Goal: Find specific page/section: Find specific page/section

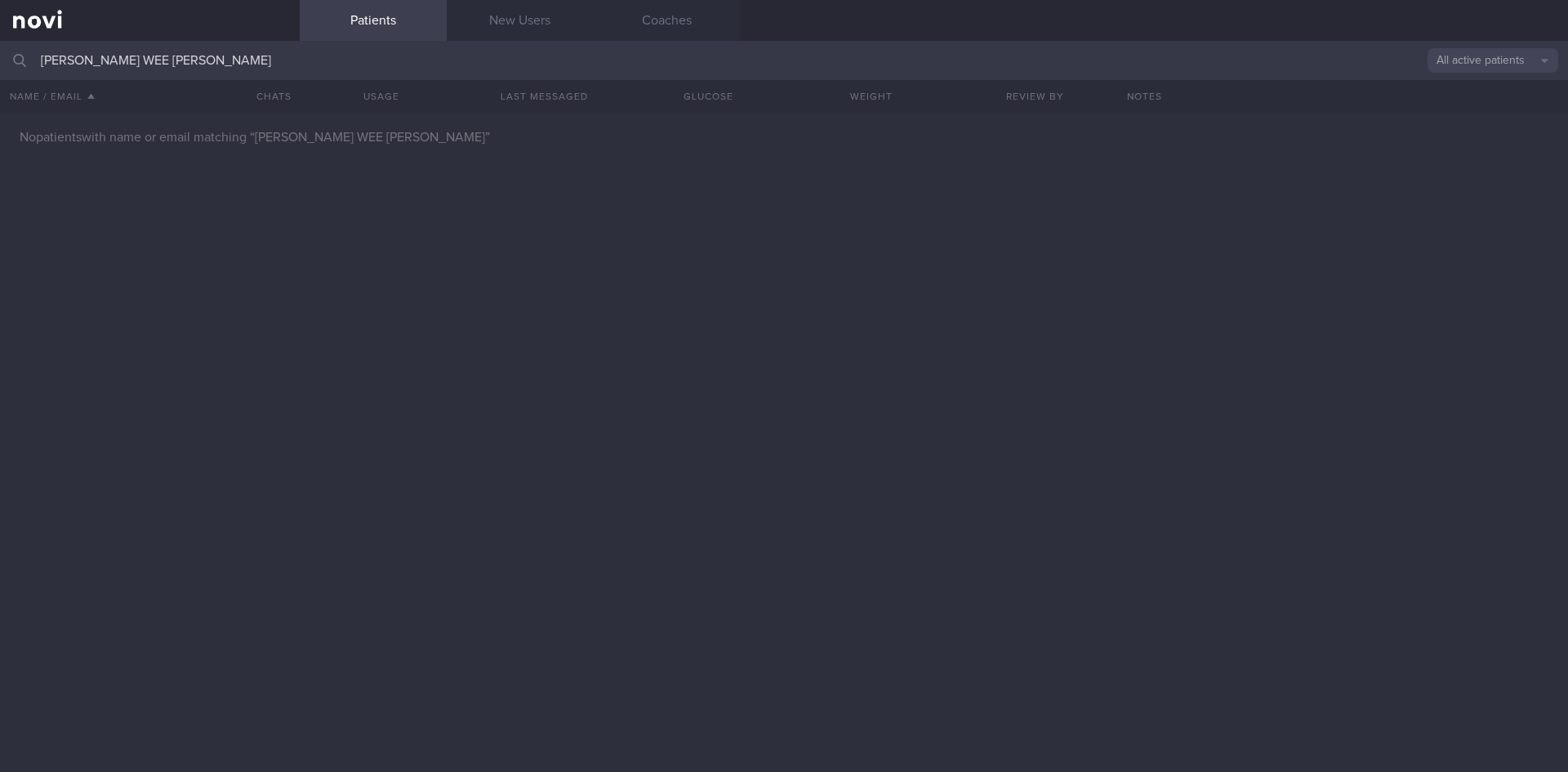
click at [0, 41] on input "[PERSON_NAME] WEE [PERSON_NAME]" at bounding box center [784, 60] width 1568 height 39
type input "E"
click at [1519, 71] on button "All active patients" at bounding box center [1493, 61] width 131 height 25
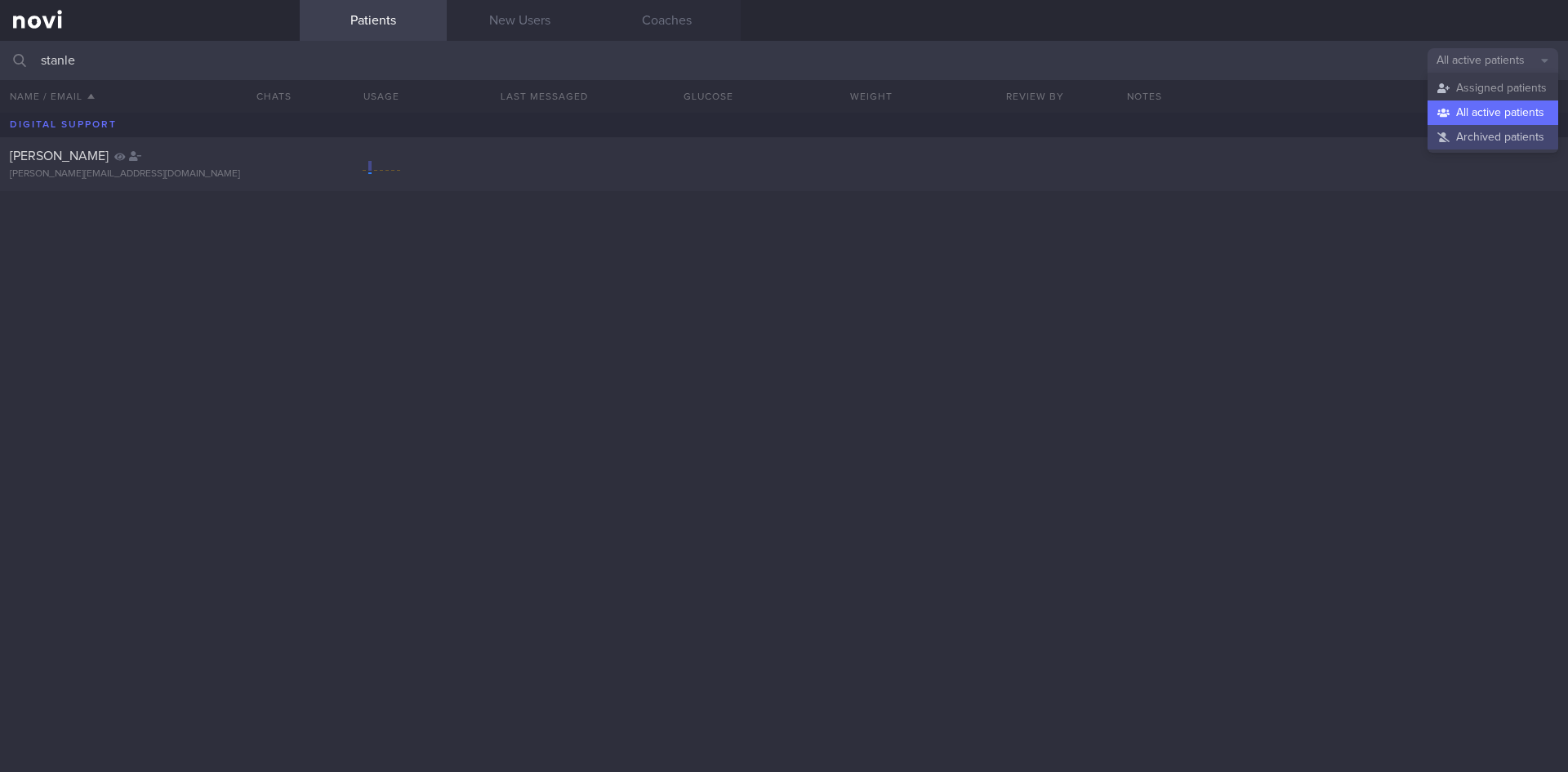
click at [1507, 134] on button "Archived patients" at bounding box center [1493, 138] width 131 height 25
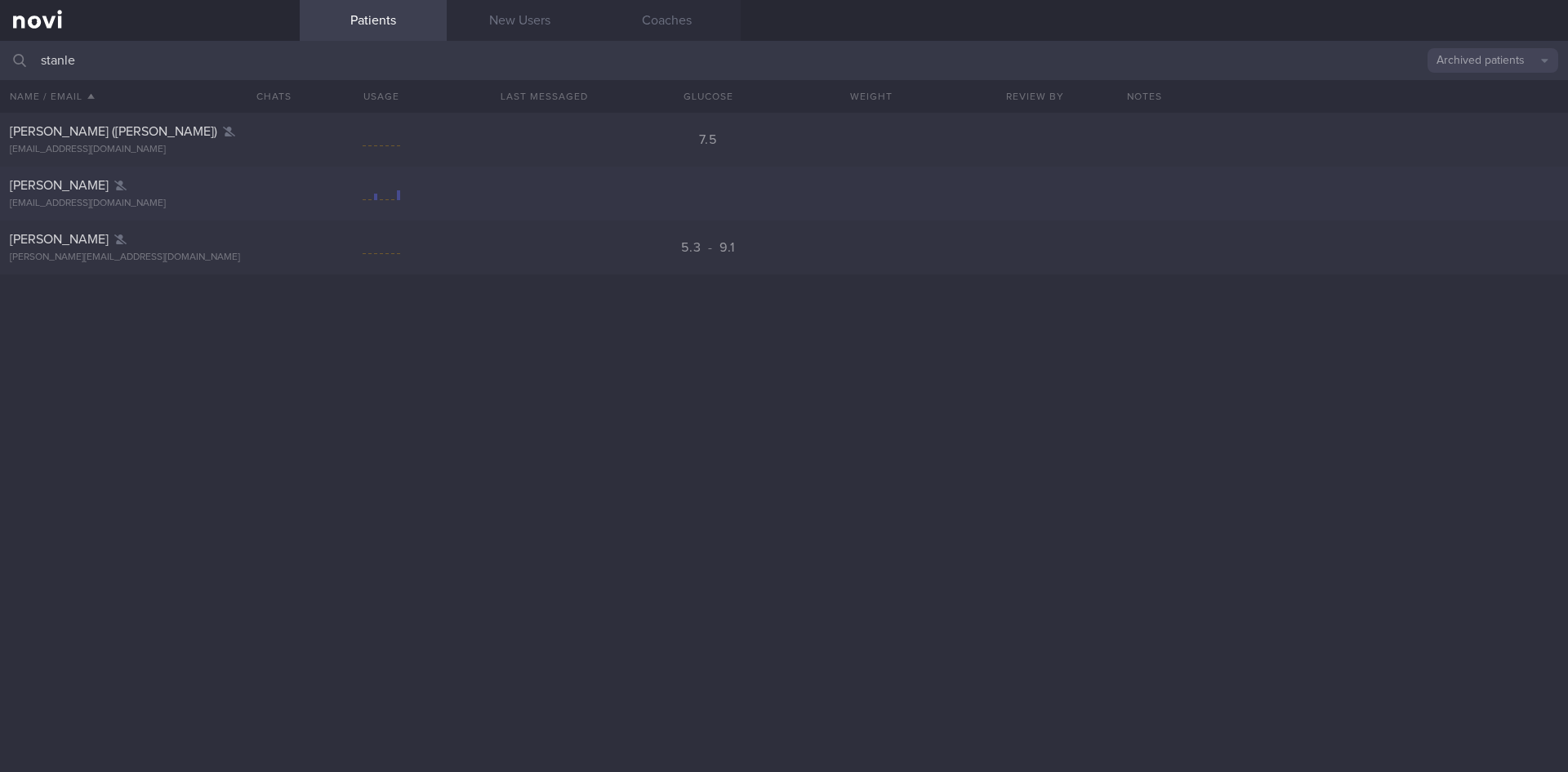
click at [225, 187] on div "[PERSON_NAME]" at bounding box center [148, 186] width 276 height 17
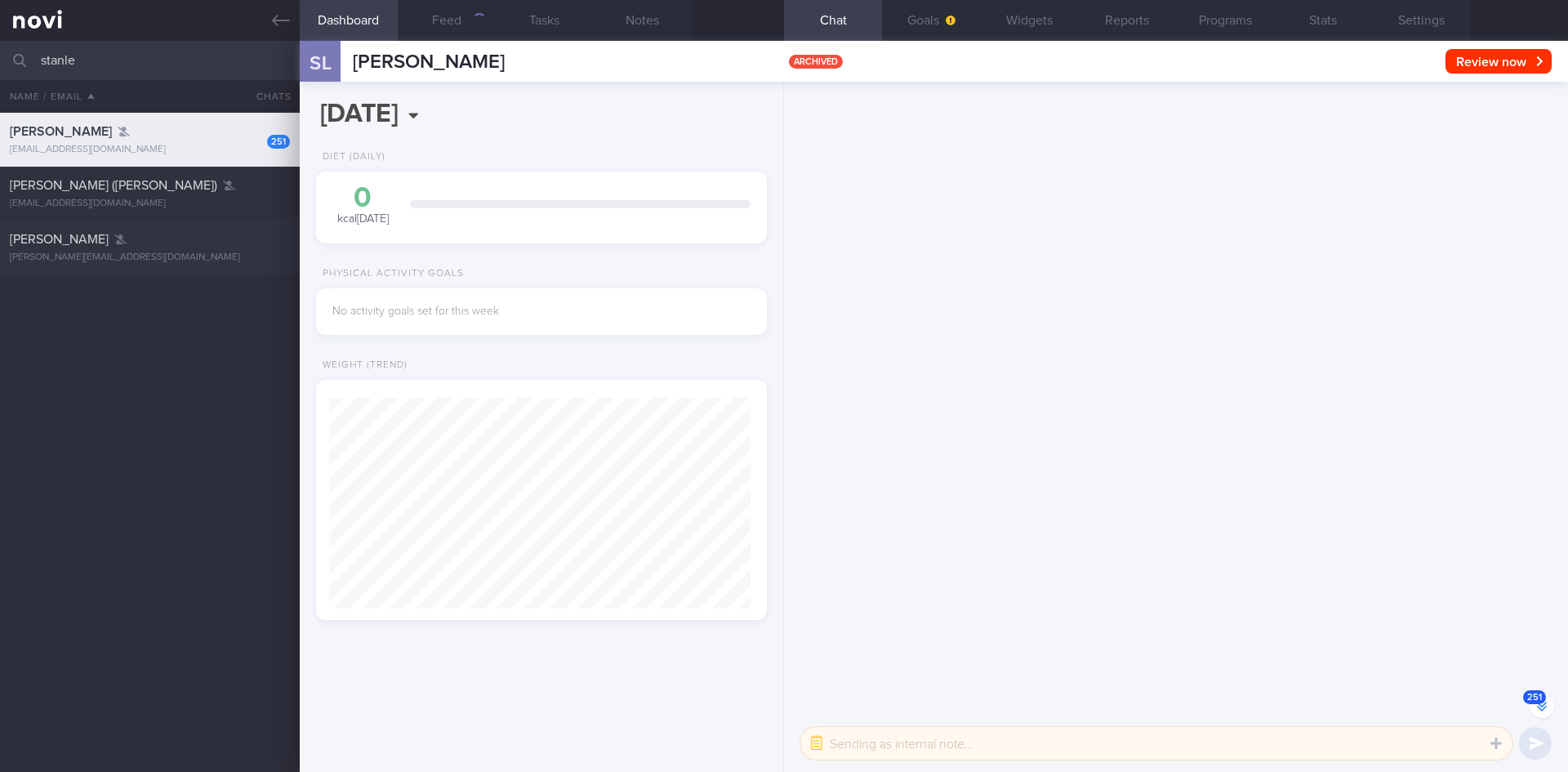
scroll to position [-21611, 0]
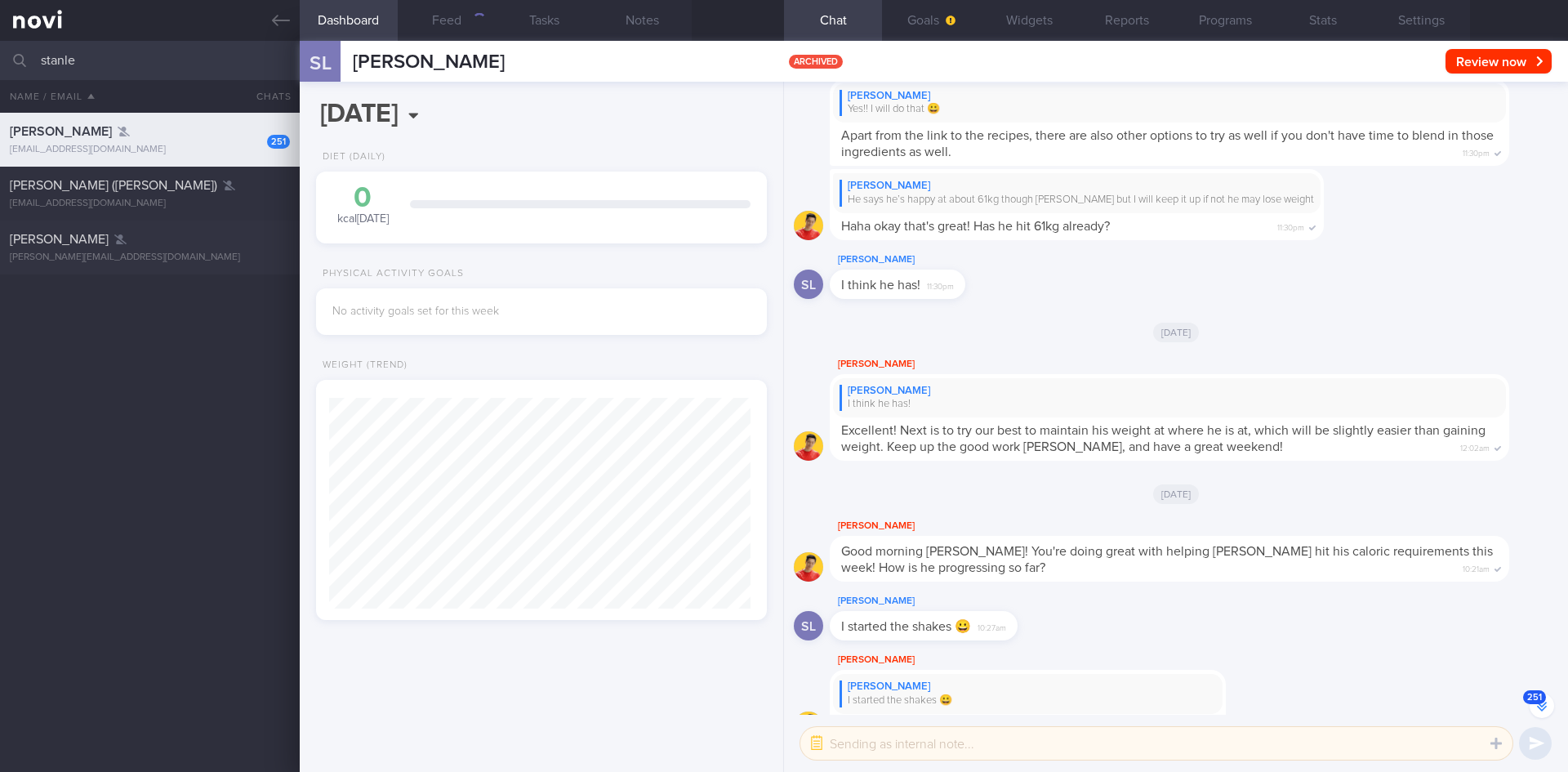
click at [1541, 702] on span "251" at bounding box center [1535, 697] width 23 height 14
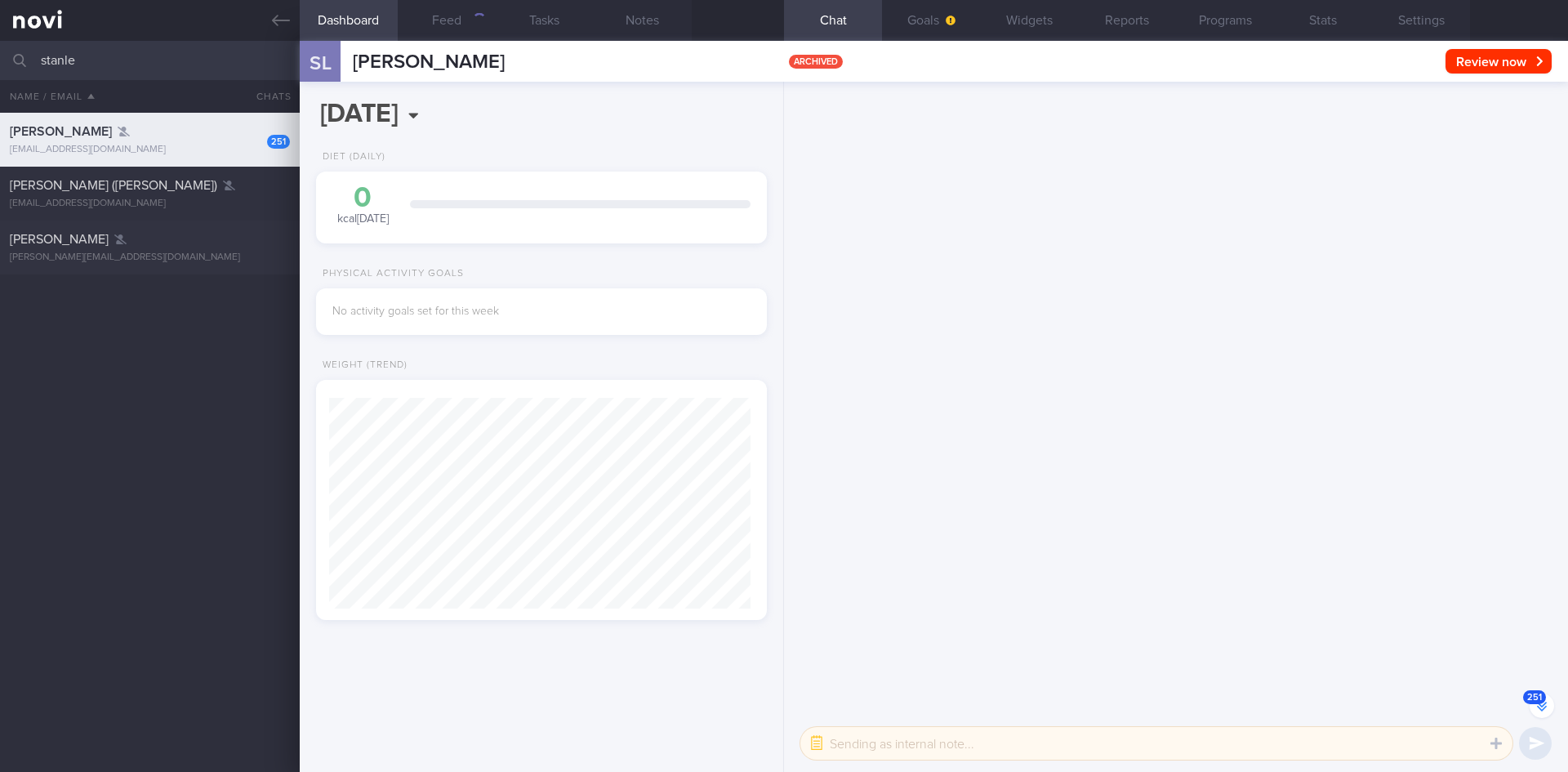
click at [1541, 702] on span "251" at bounding box center [1535, 697] width 23 height 14
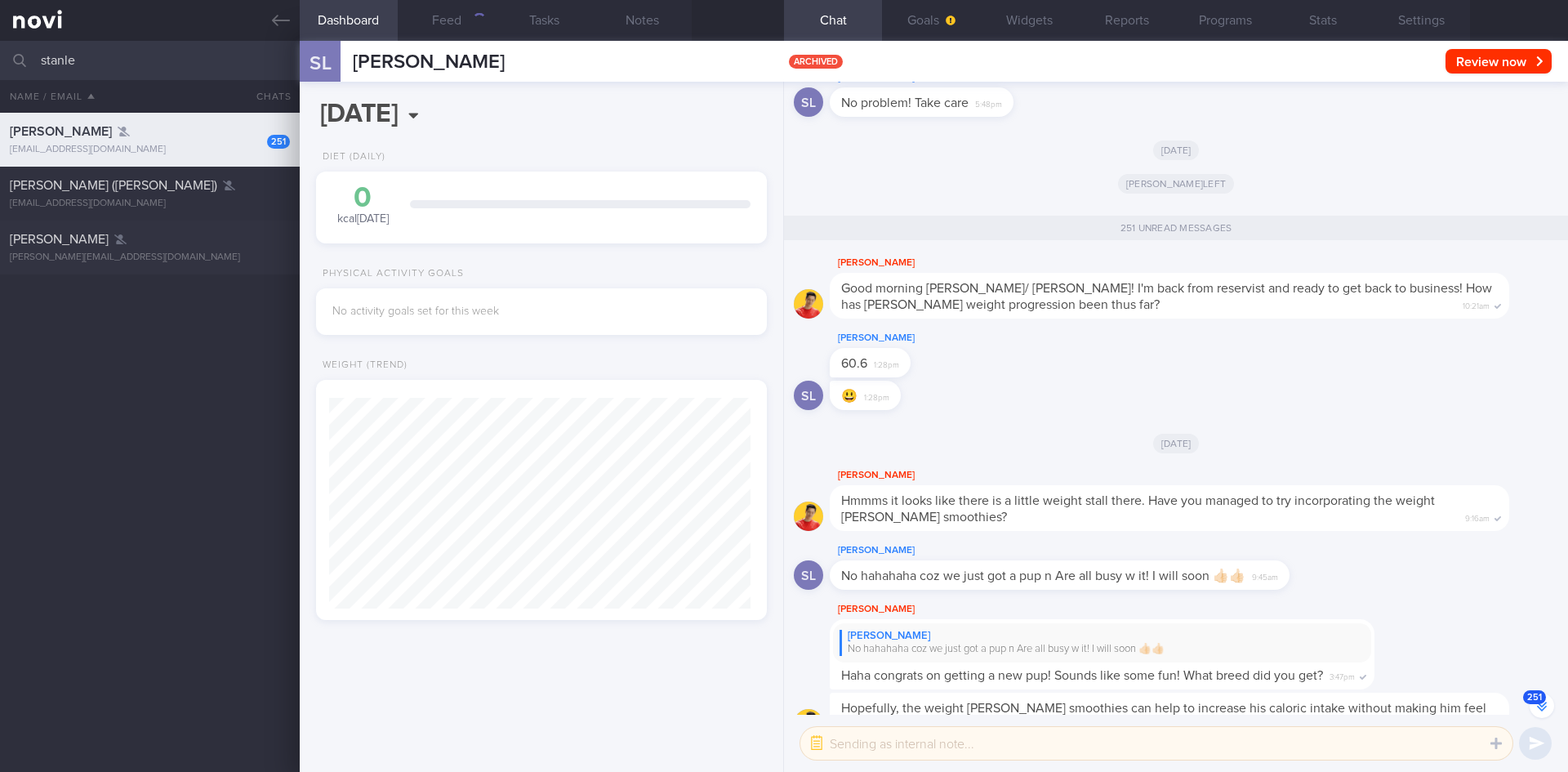
scroll to position [-25018, 0]
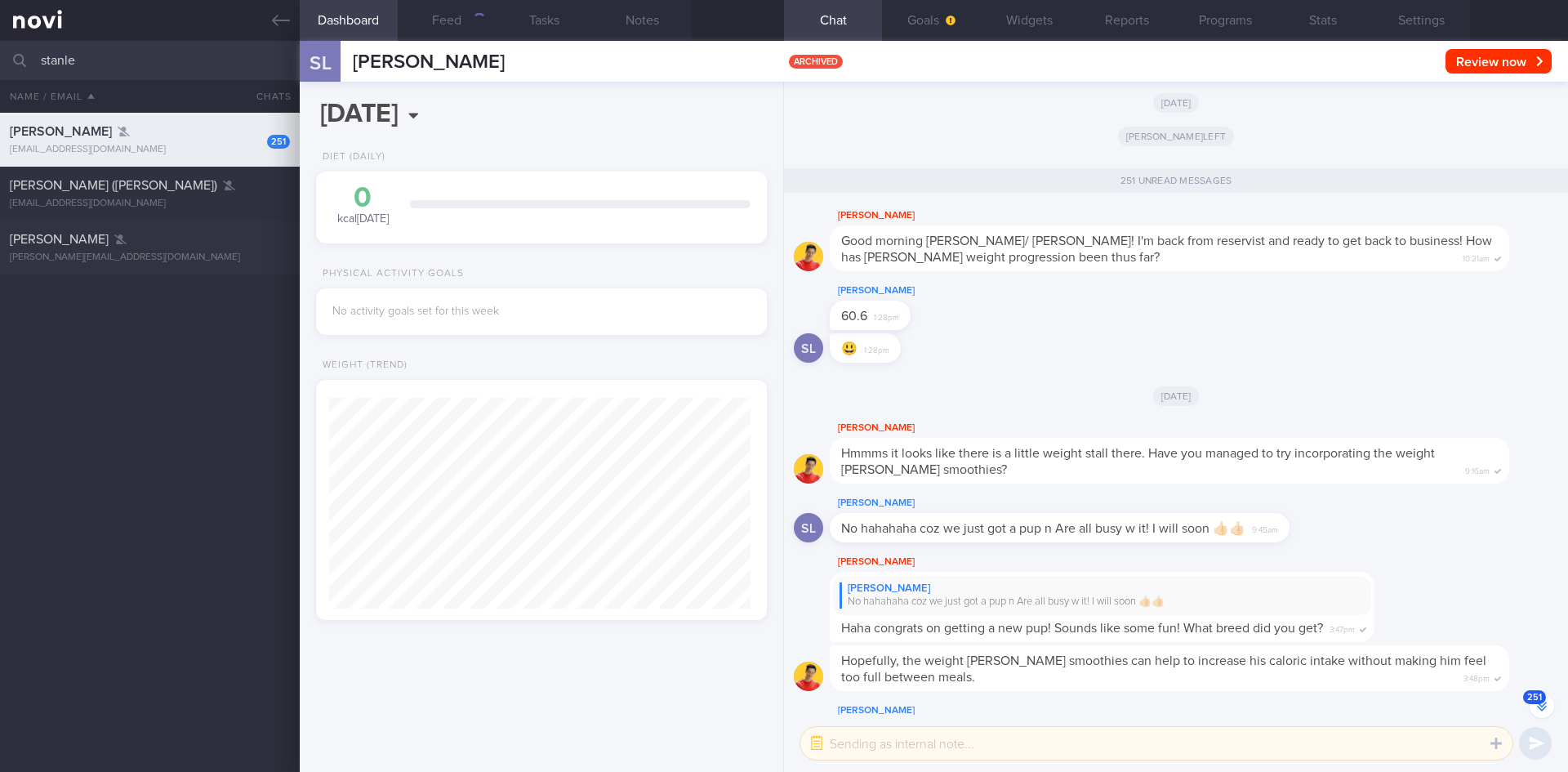
click at [1540, 710] on icon "button" at bounding box center [1542, 706] width 10 height 10
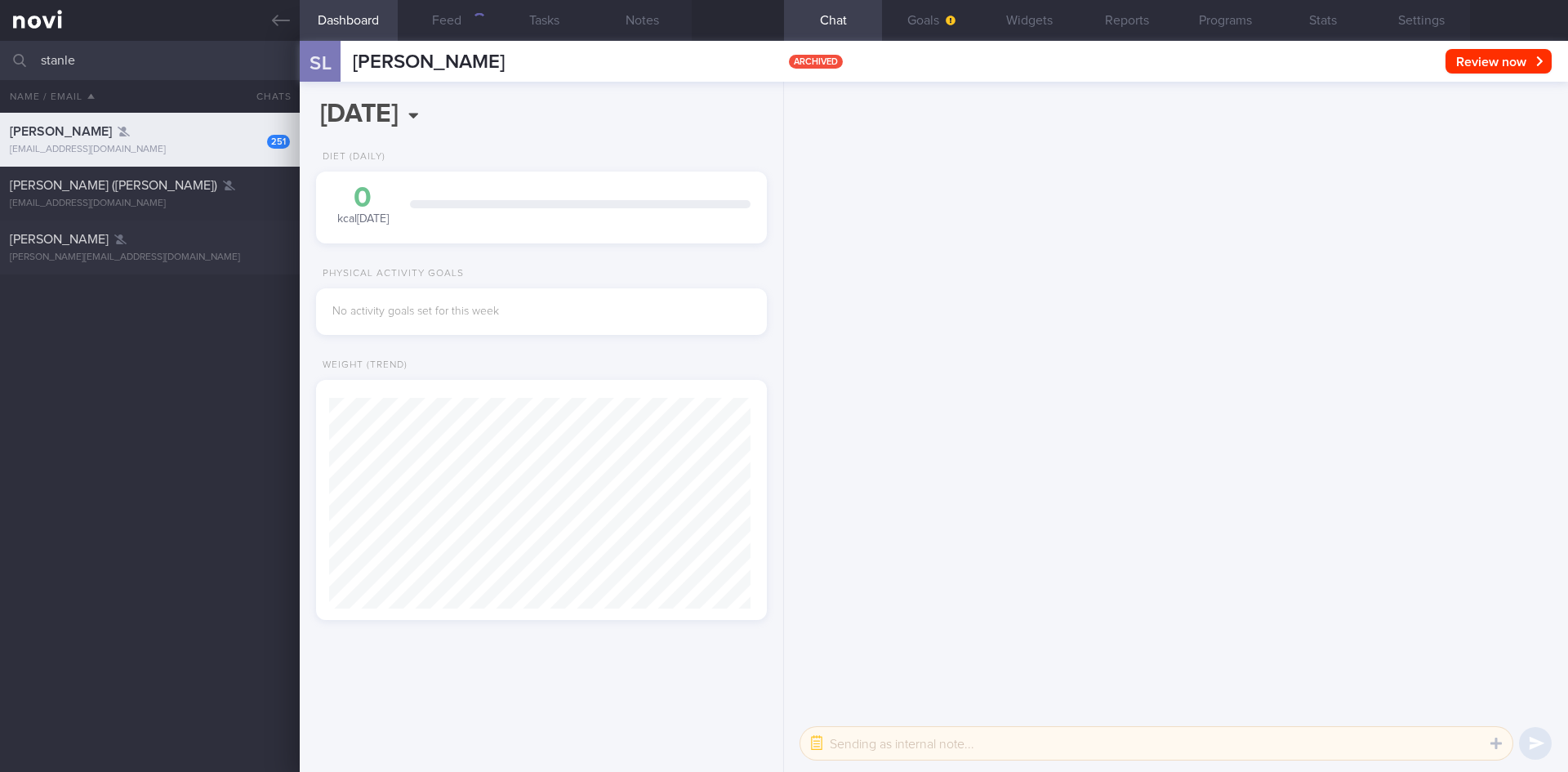
scroll to position [0, 0]
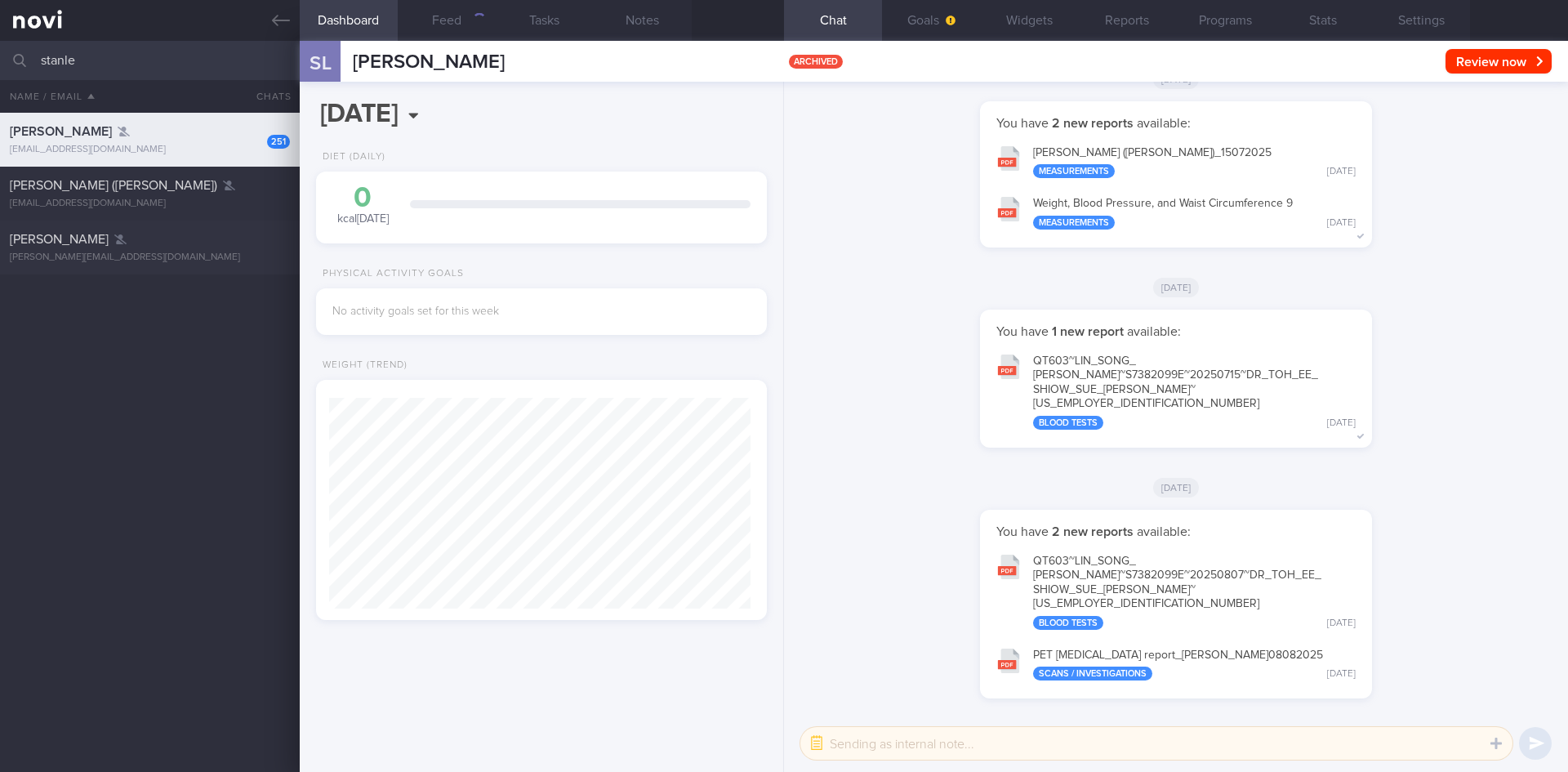
click at [1208, 604] on div "QT603~LIN_ SONG_ [PERSON_NAME]~S7382099E~20250807~DR_ TOH_ EE_ SHIOW_ SUE_ [PER…" at bounding box center [1194, 592] width 323 height 75
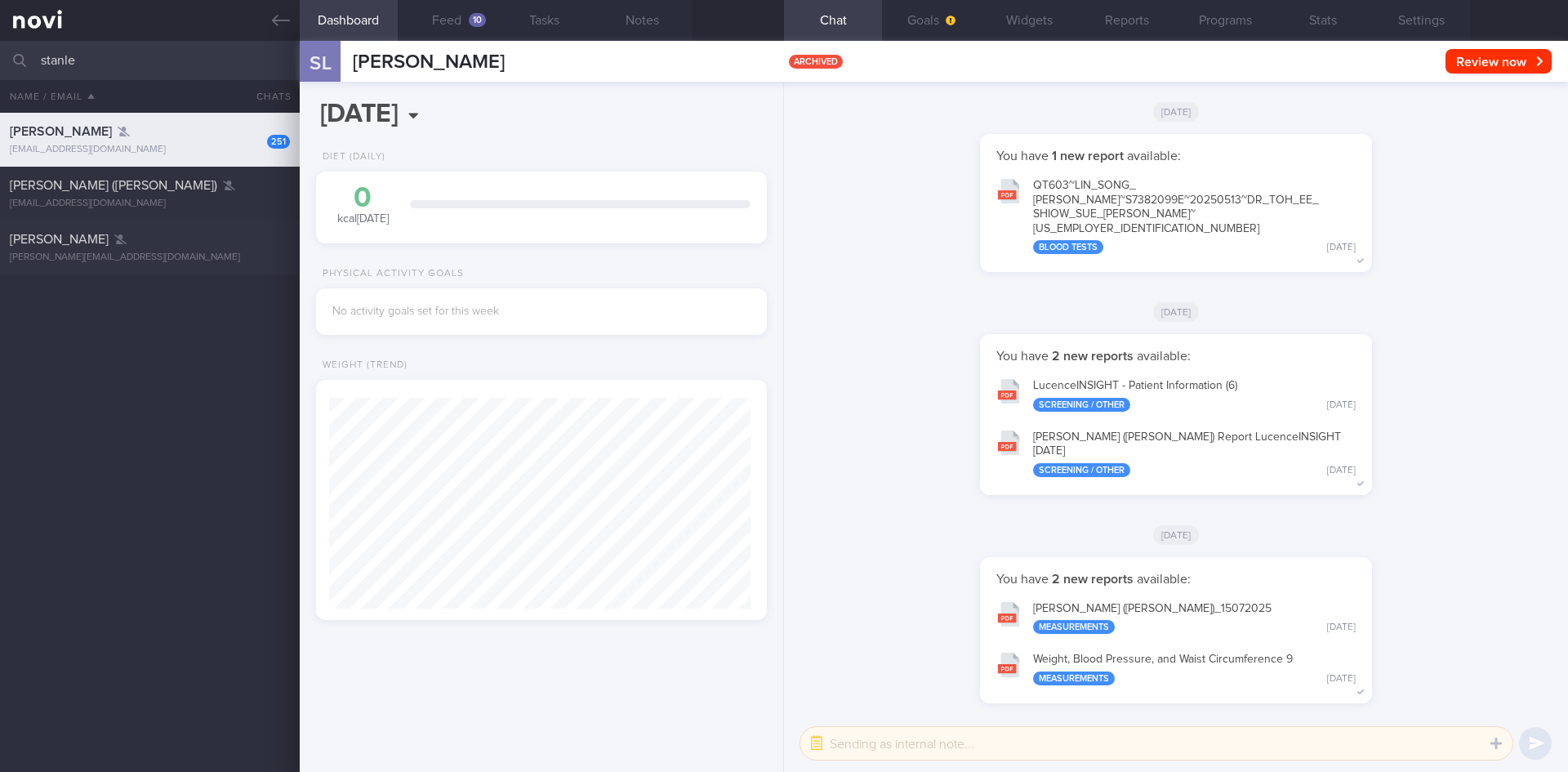
scroll to position [1, 0]
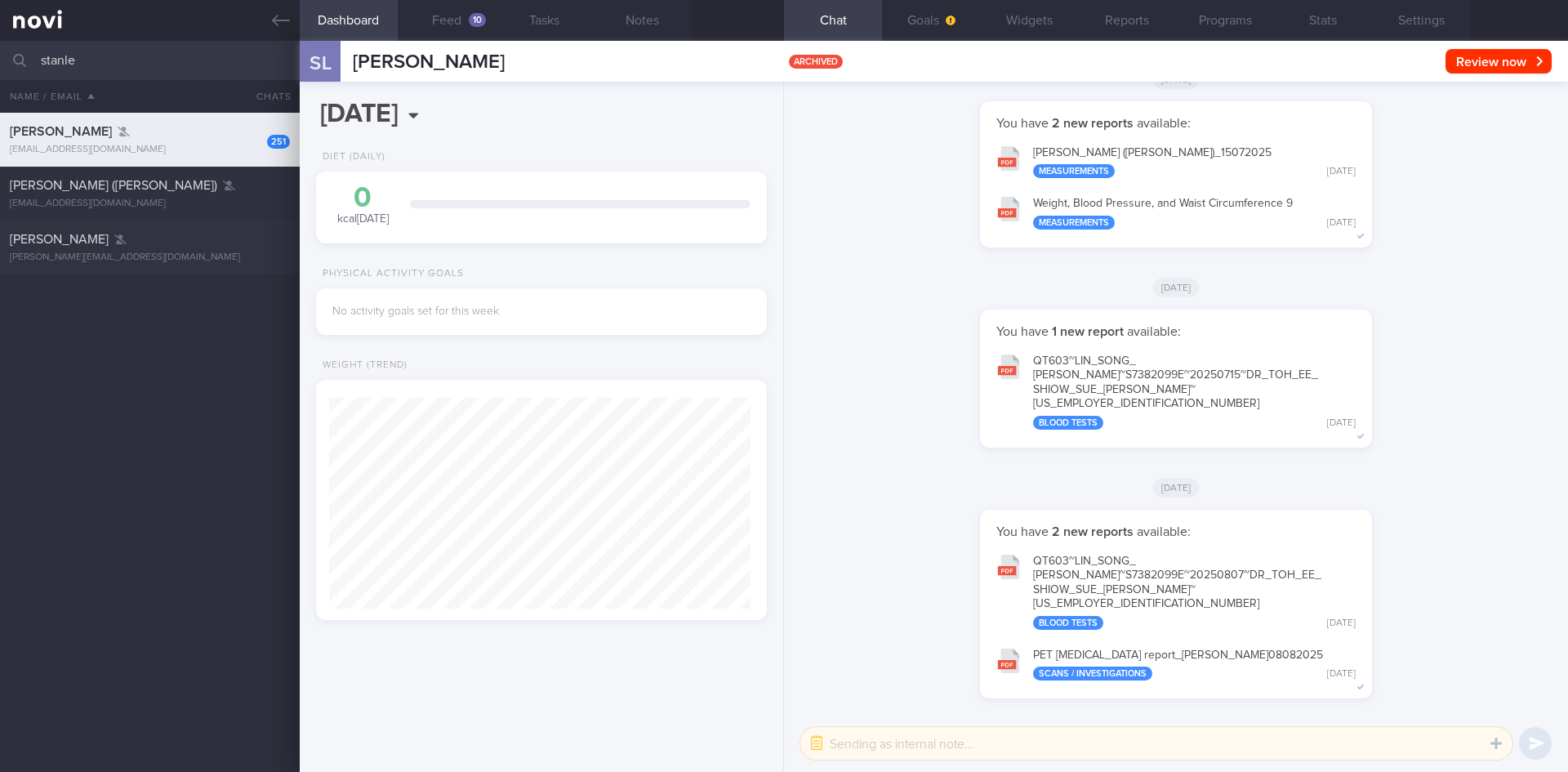
drag, startPoint x: 167, startPoint y: 70, endPoint x: 0, endPoint y: 69, distance: 167.0
click at [0, 69] on input "stanle" at bounding box center [784, 60] width 1568 height 39
drag, startPoint x: 102, startPoint y: 65, endPoint x: 243, endPoint y: 65, distance: 141.0
click at [243, 65] on input "[PERSON_NAME]" at bounding box center [784, 60] width 1568 height 39
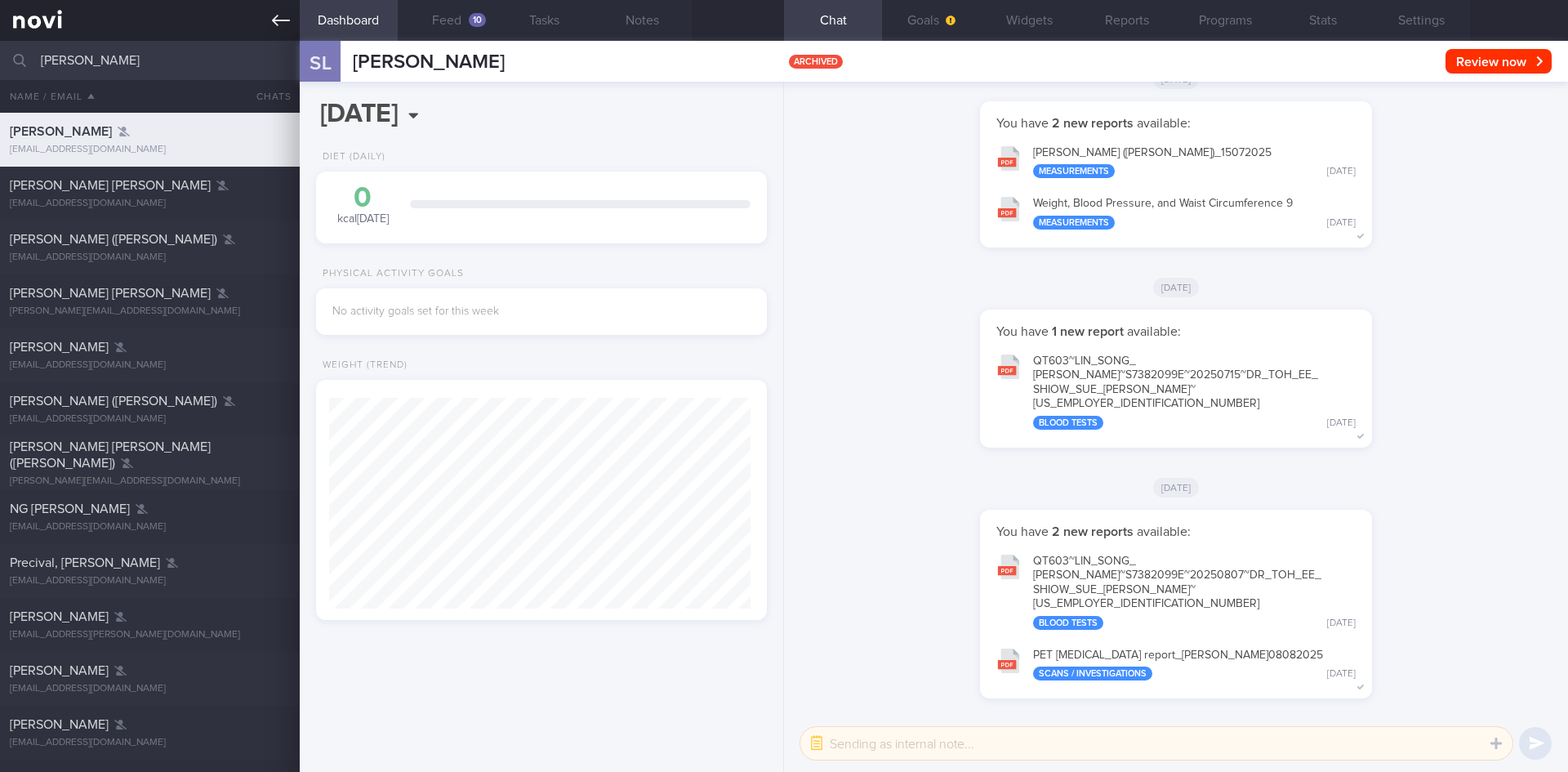
type input "[PERSON_NAME]"
click at [279, 20] on icon at bounding box center [281, 21] width 18 height 18
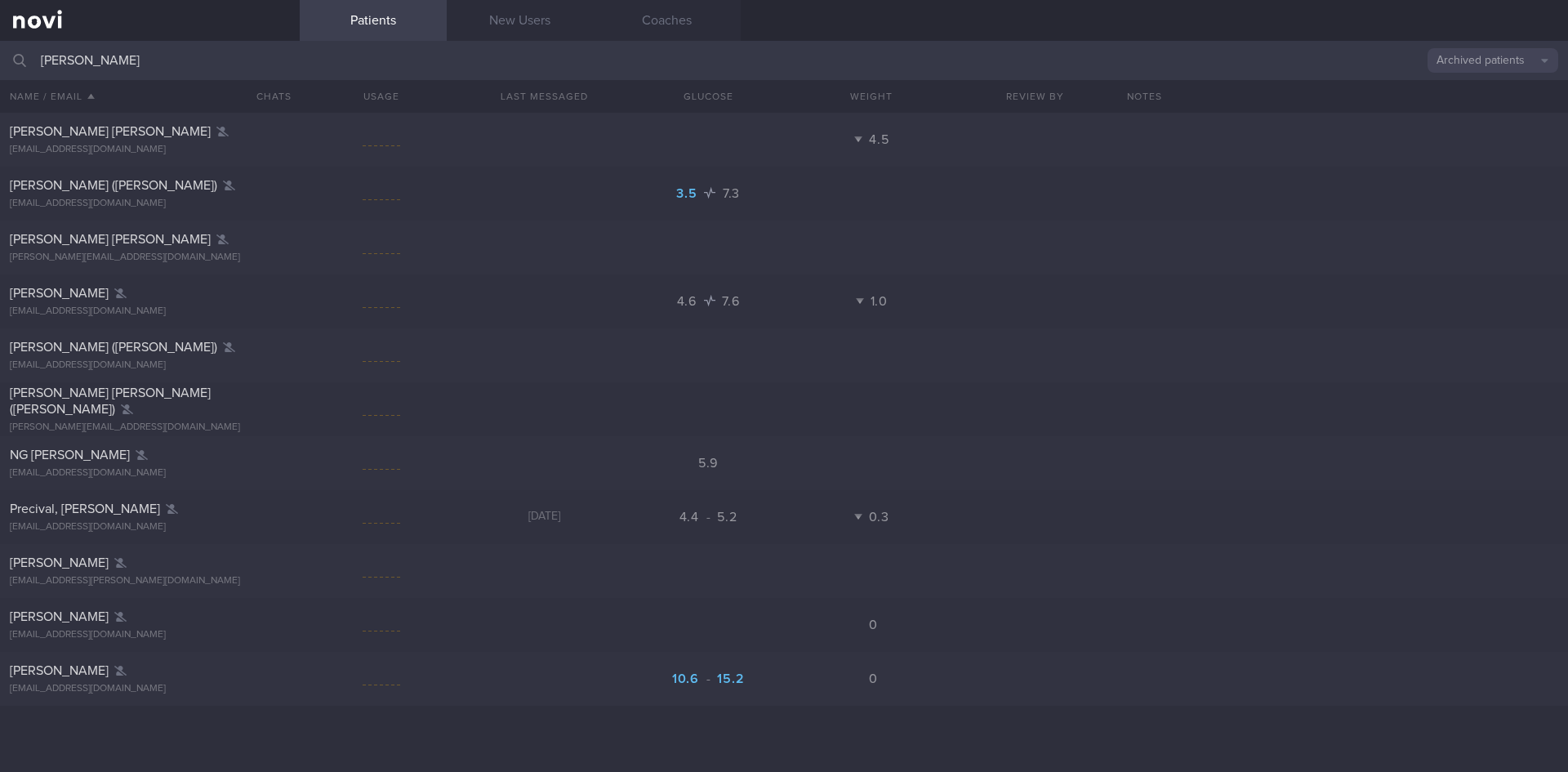
click at [1494, 63] on button "Archived patients" at bounding box center [1493, 61] width 131 height 25
click at [1499, 103] on button "All active patients" at bounding box center [1493, 113] width 131 height 25
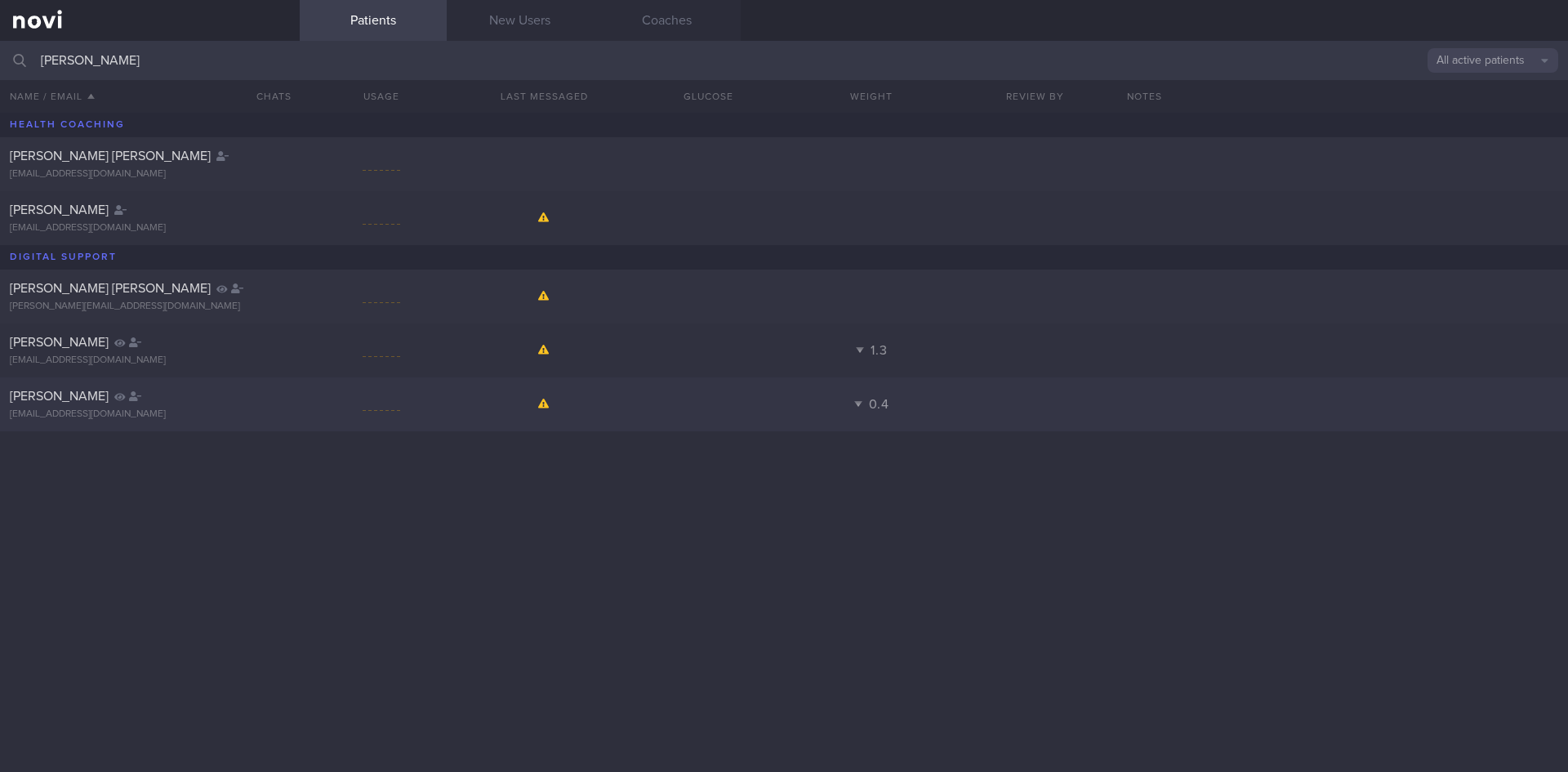
click at [148, 401] on div "[PERSON_NAME]" at bounding box center [148, 396] width 276 height 17
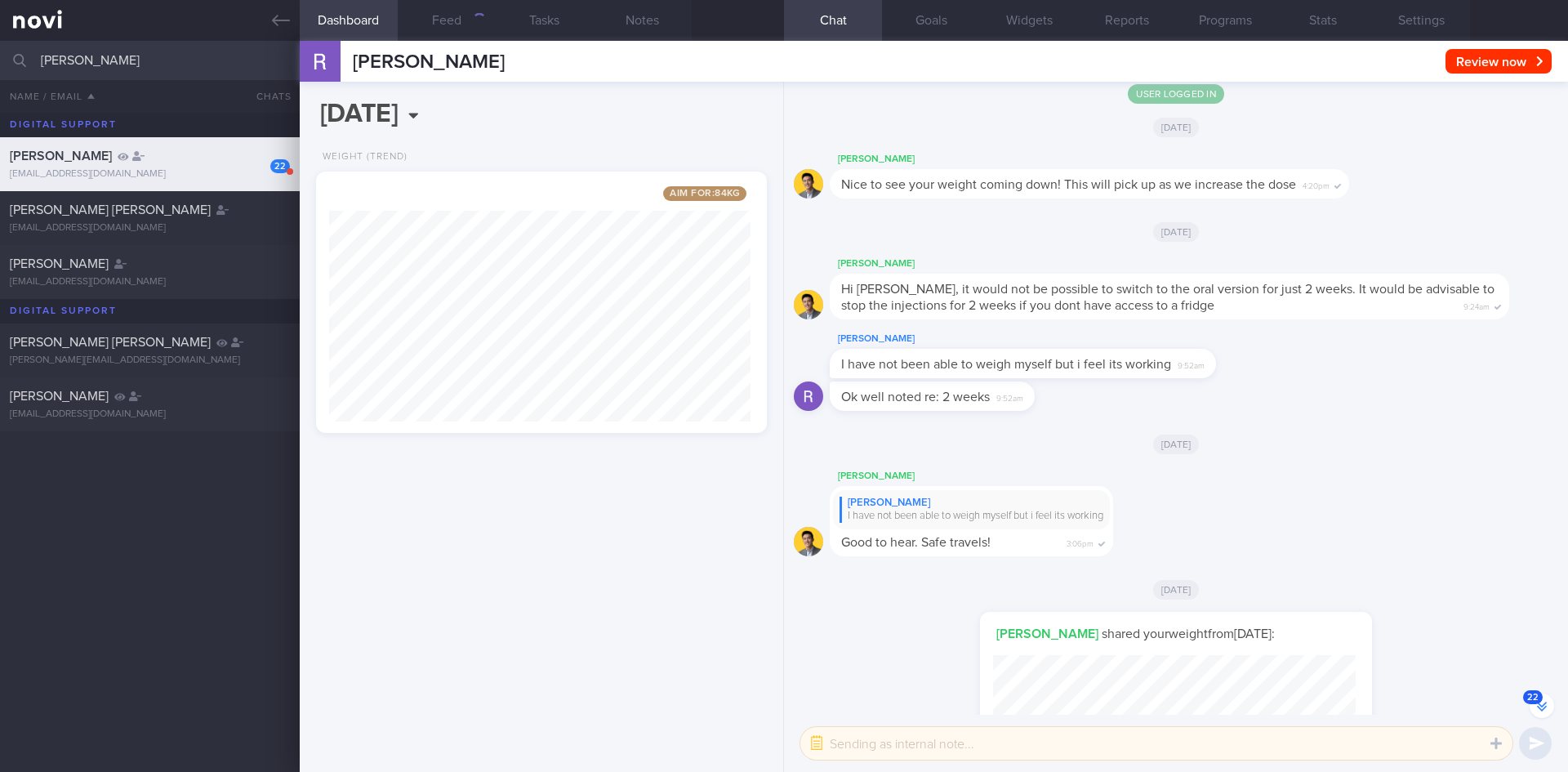
scroll to position [182, 362]
click at [1546, 702] on button "22" at bounding box center [1542, 706] width 25 height 25
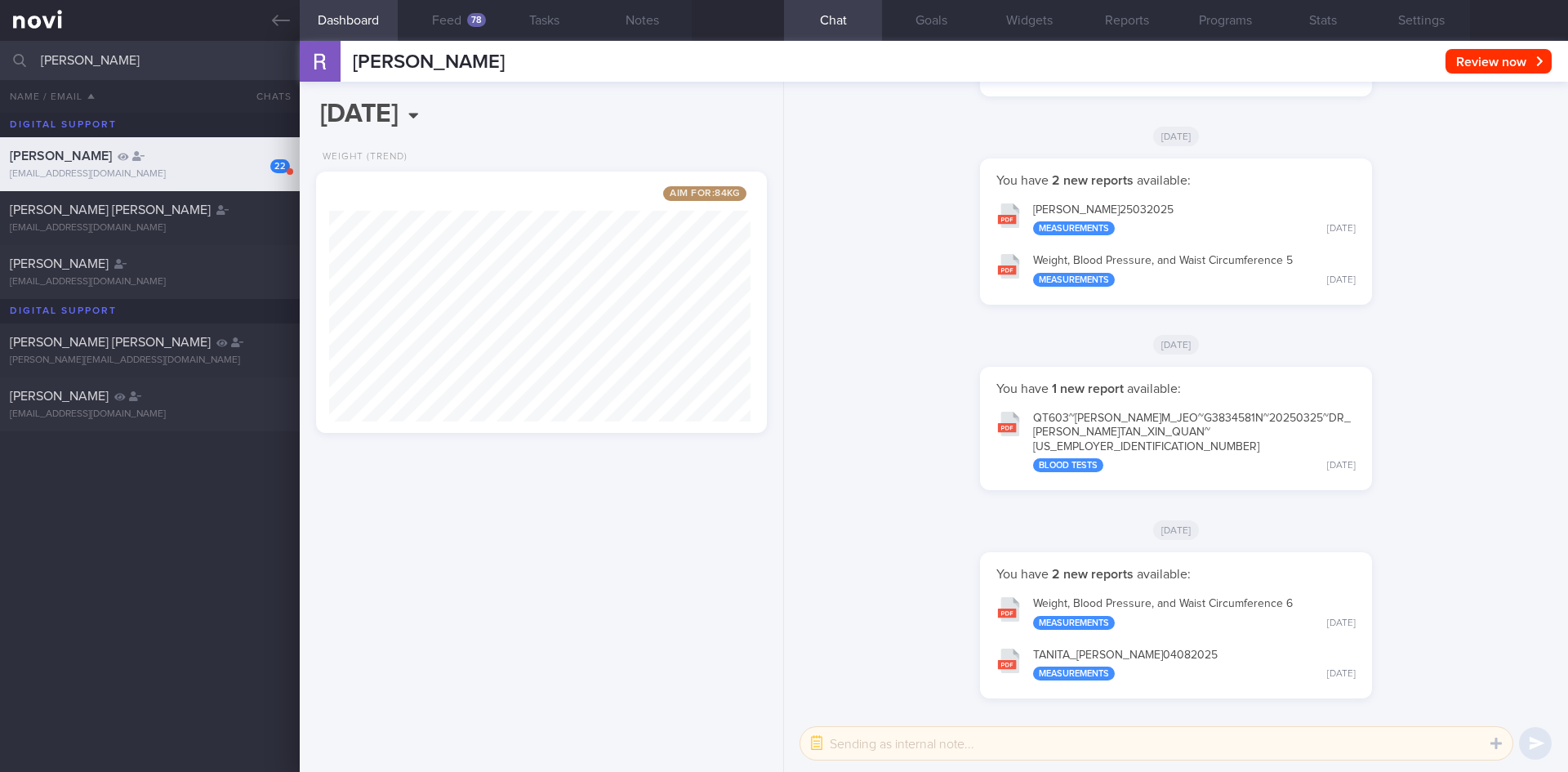
scroll to position [235, 422]
